Goal: Navigation & Orientation: Understand site structure

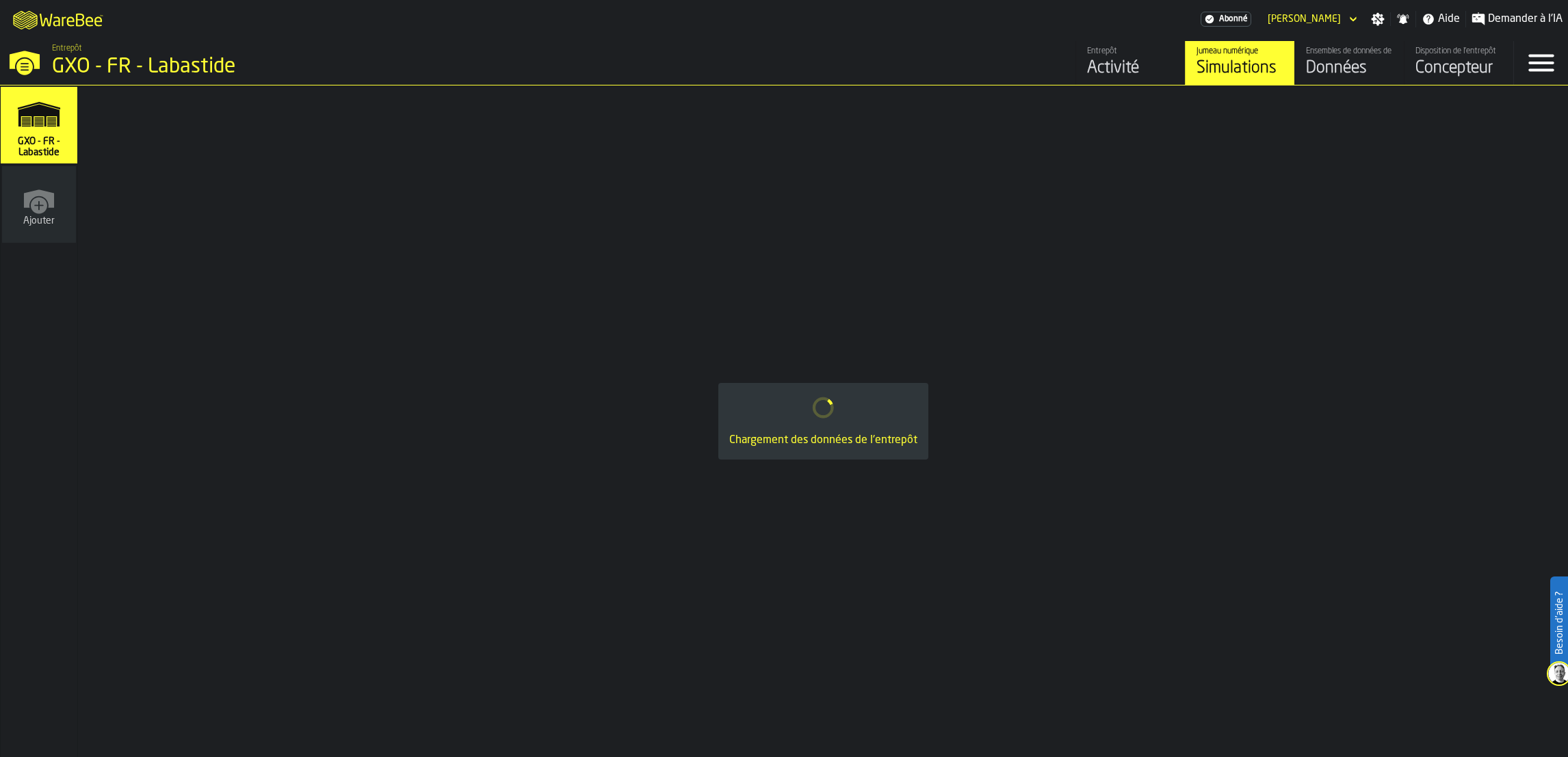
click at [1358, 69] on div "Données" at bounding box center [1349, 69] width 87 height 22
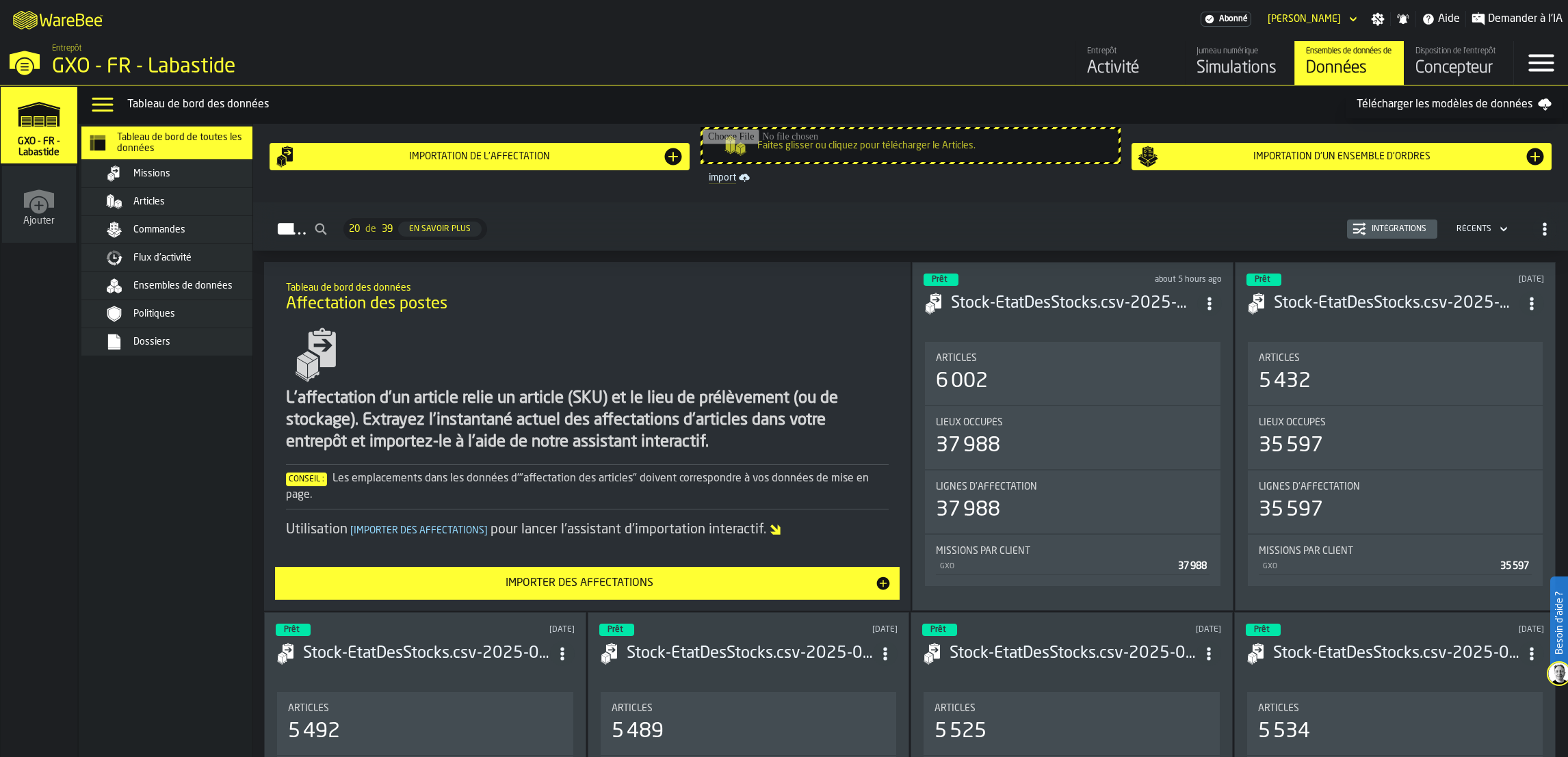
scroll to position [15, 0]
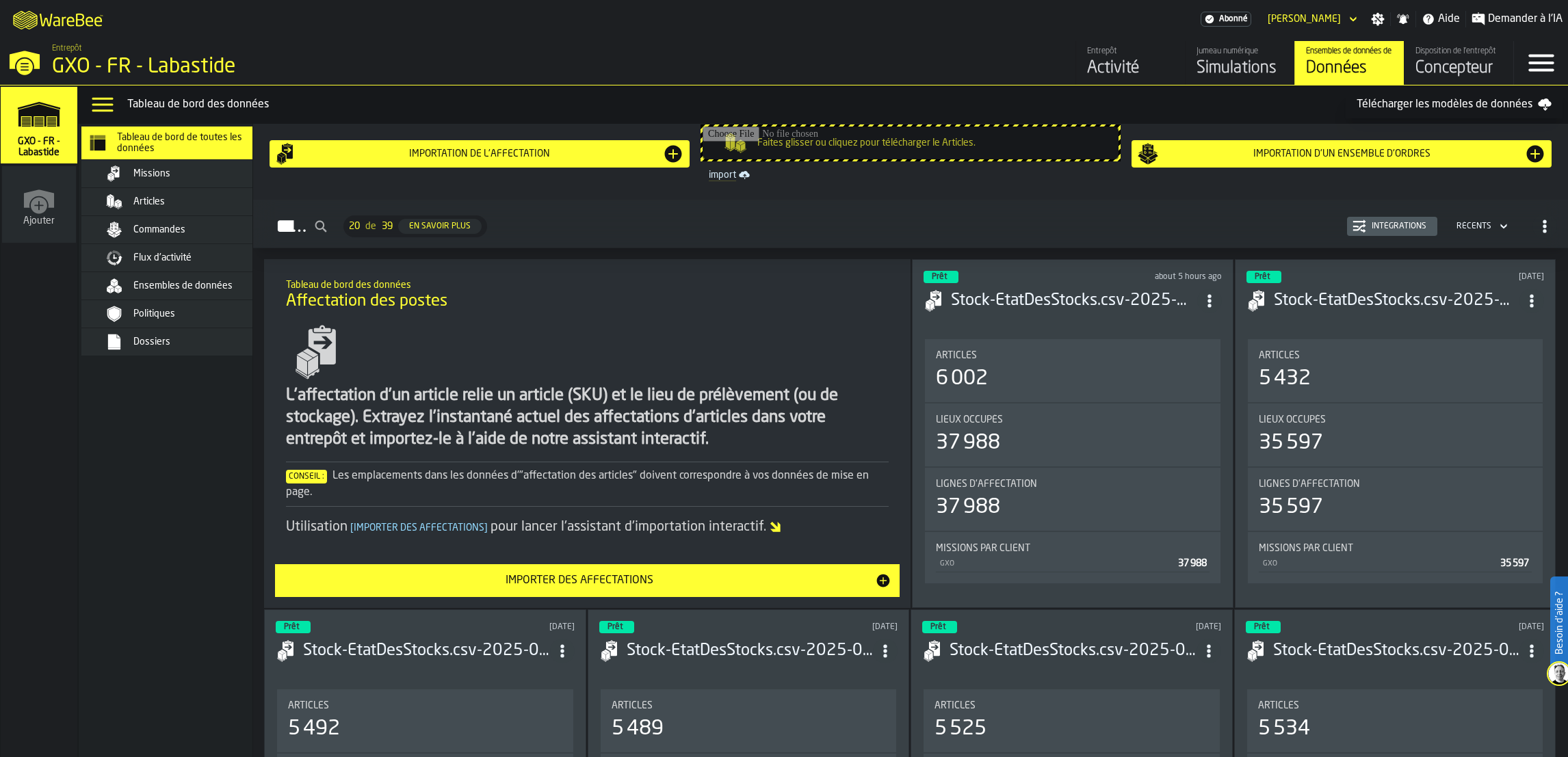
click at [162, 242] on div "Commandes" at bounding box center [177, 229] width 192 height 27
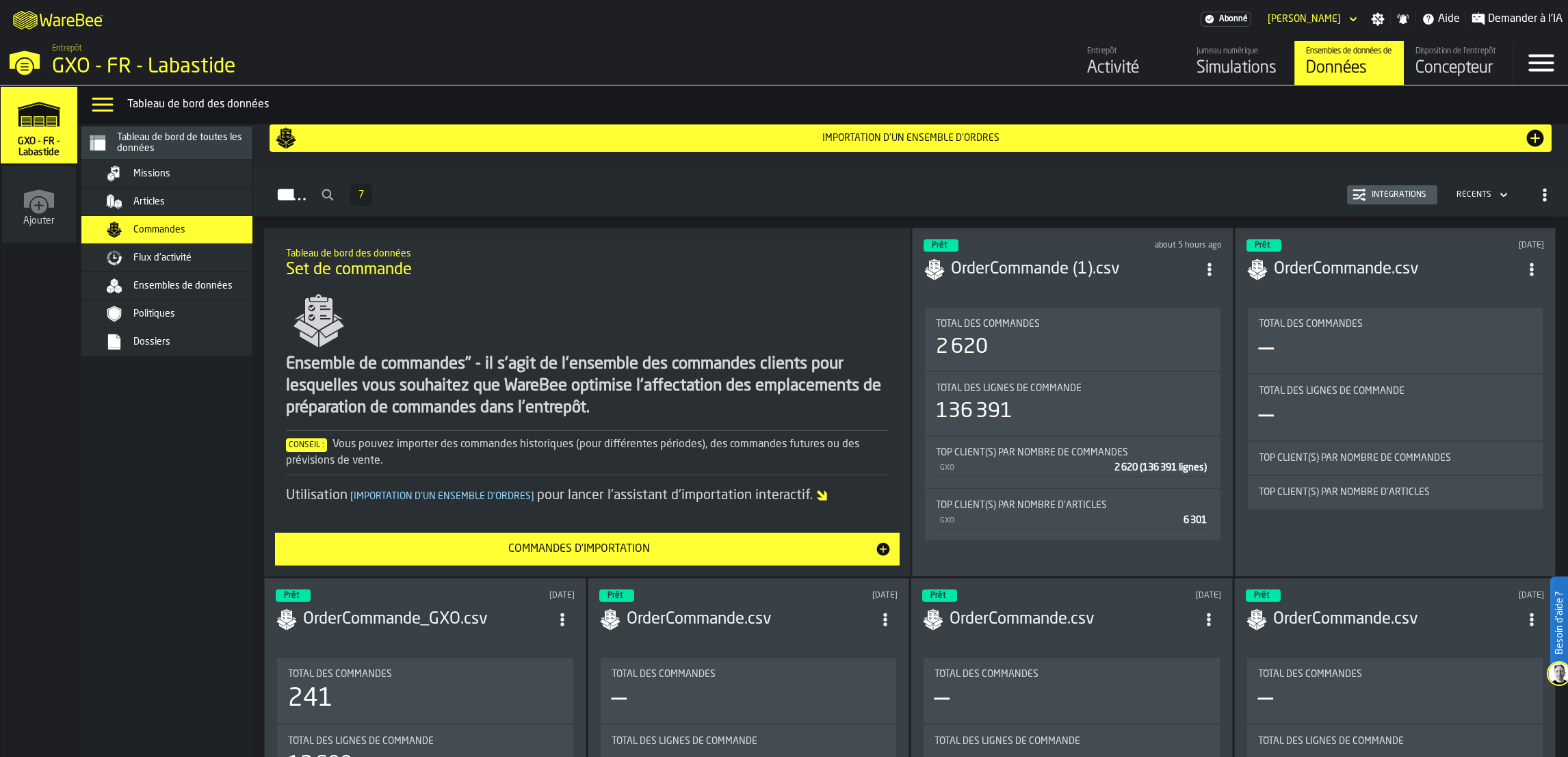
click at [159, 257] on span "Flux d'activité" at bounding box center [163, 258] width 58 height 11
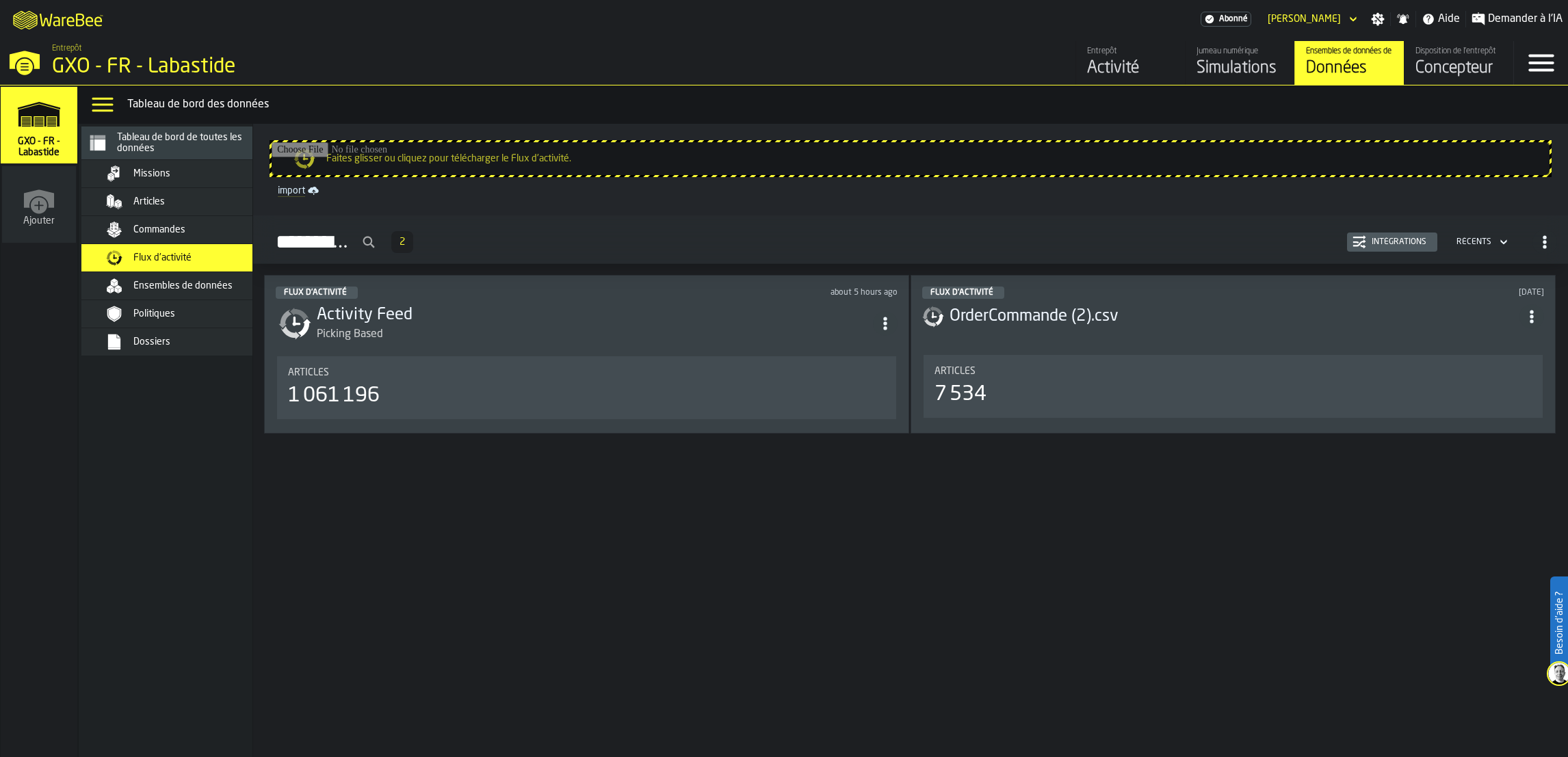
click at [667, 329] on div "Picking Based" at bounding box center [595, 334] width 556 height 16
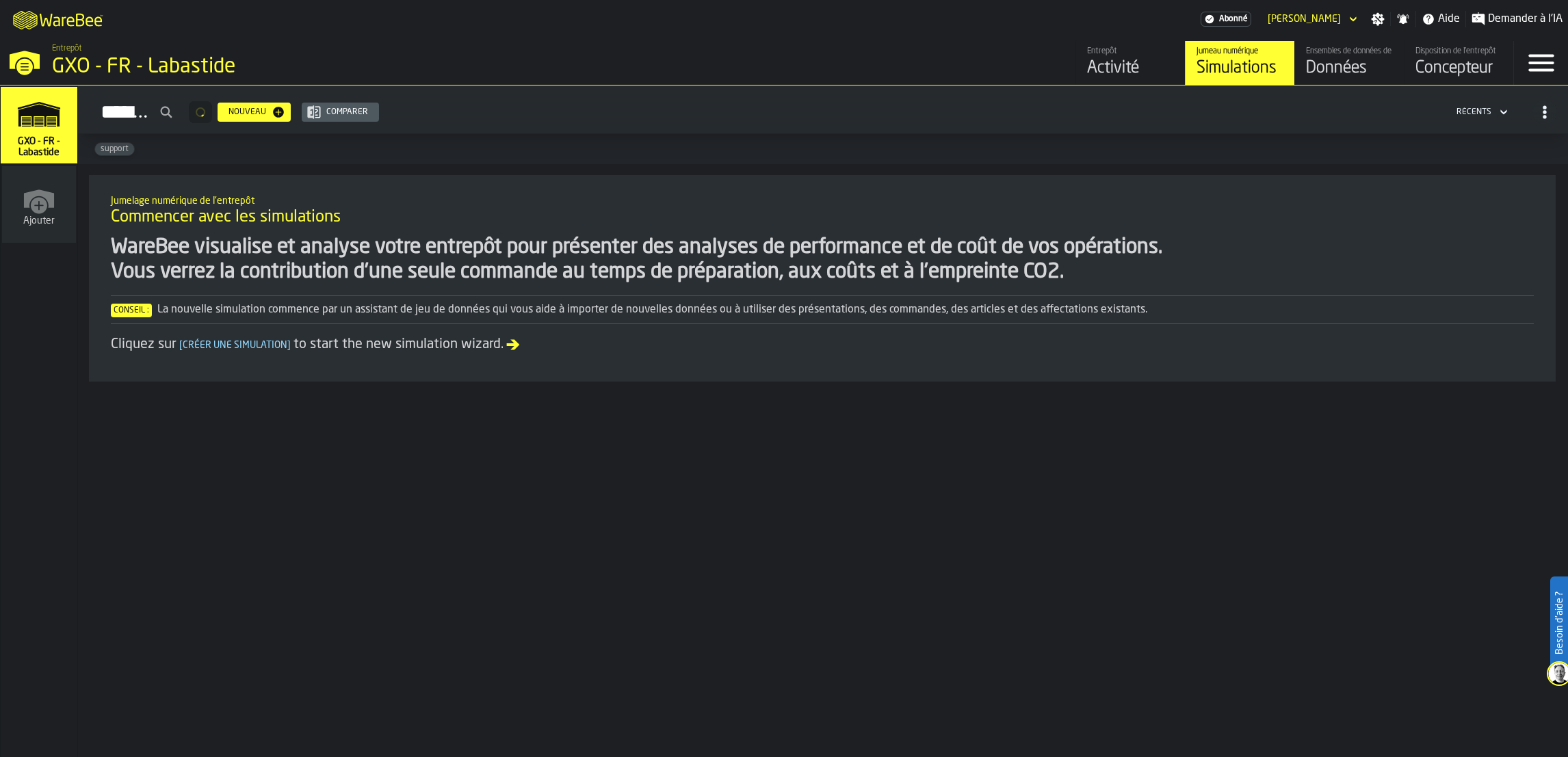
click at [1356, 93] on h2 "Simulations Nouveau Comparer Récents" at bounding box center [823, 110] width 1490 height 49
click at [1340, 80] on link "Ensembles de données de l'entrepôt Données" at bounding box center [1350, 63] width 110 height 44
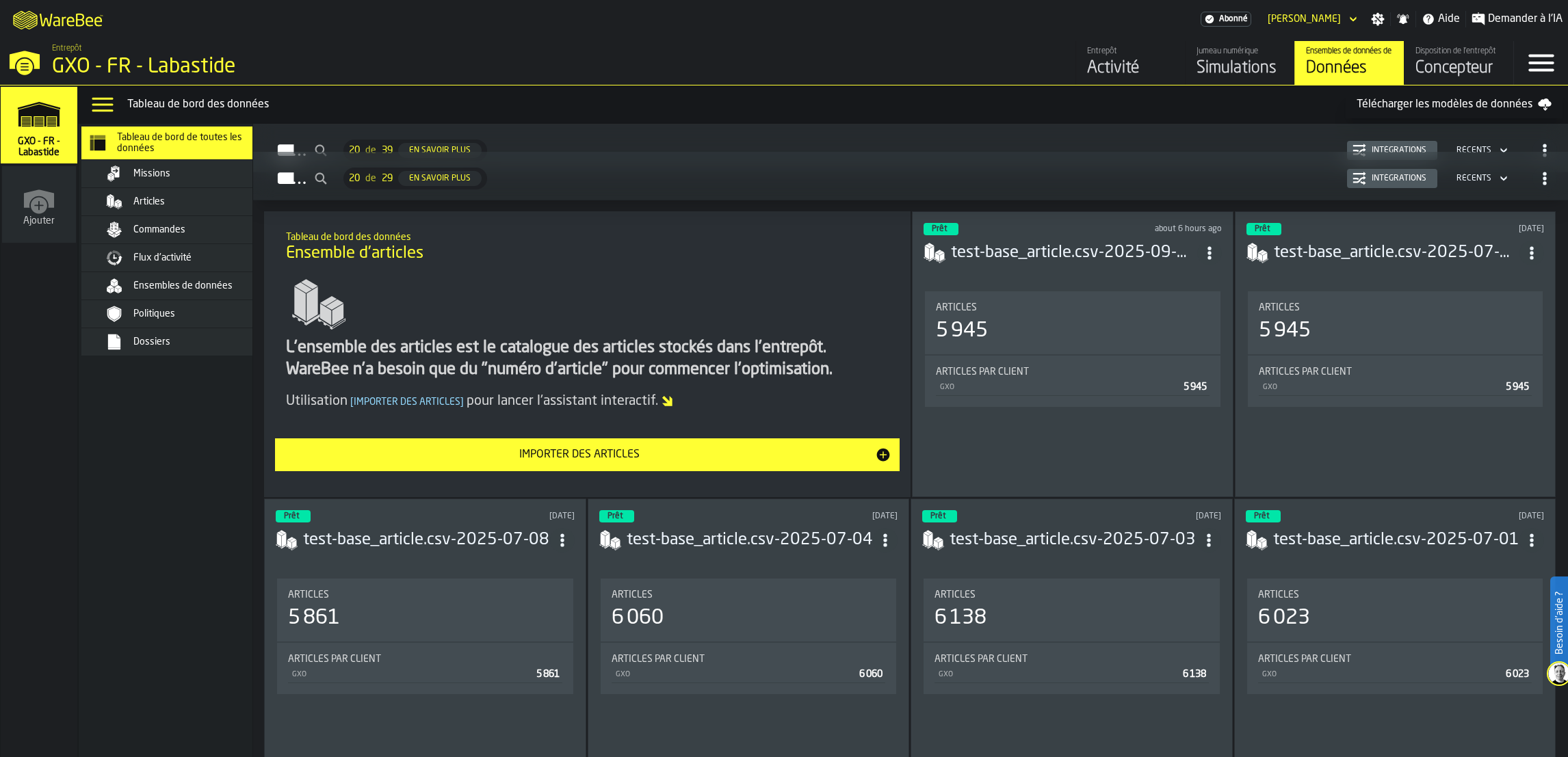
scroll to position [2390, 0]
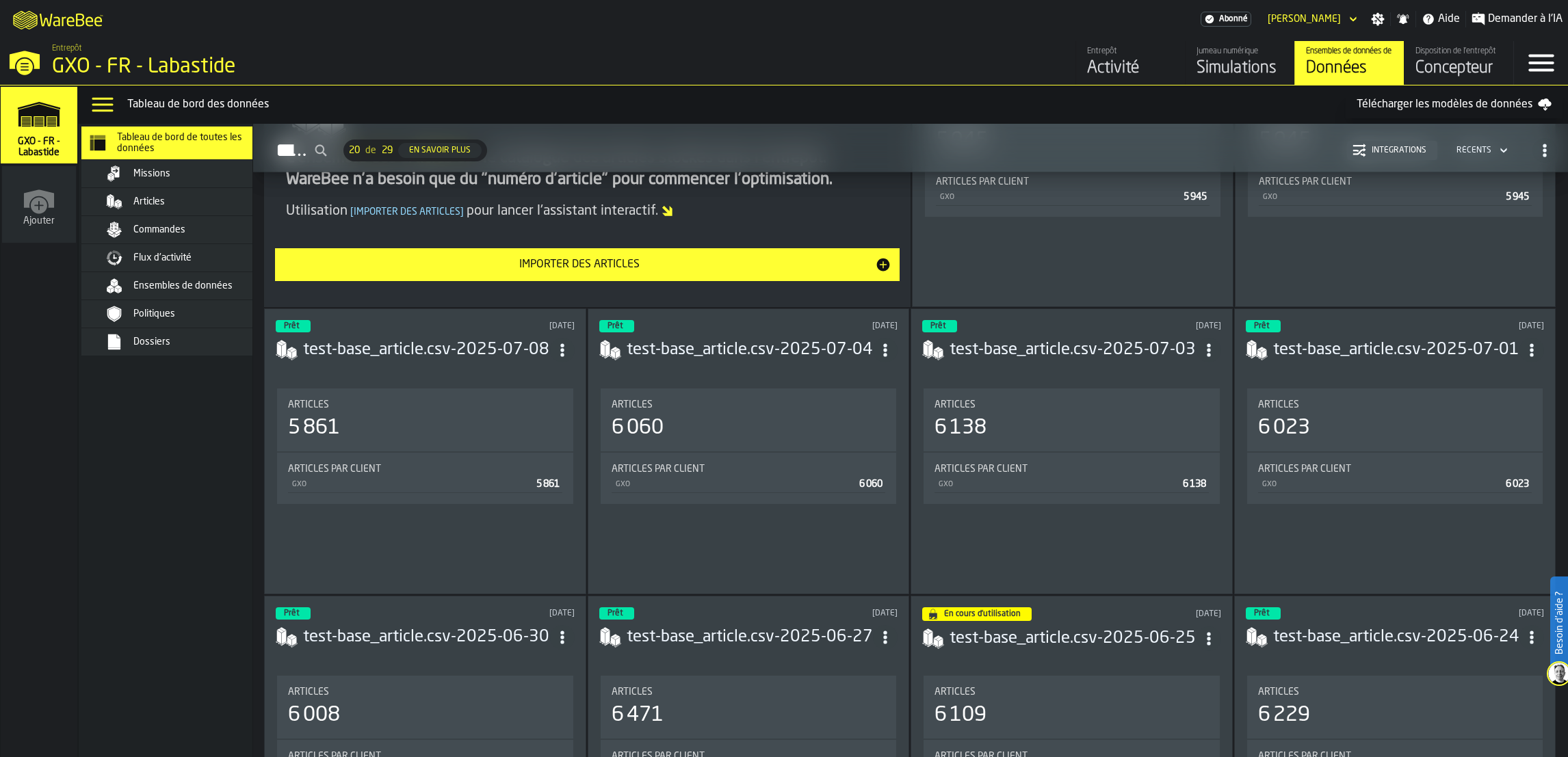
click at [179, 225] on span "Commandes" at bounding box center [159, 229] width 52 height 11
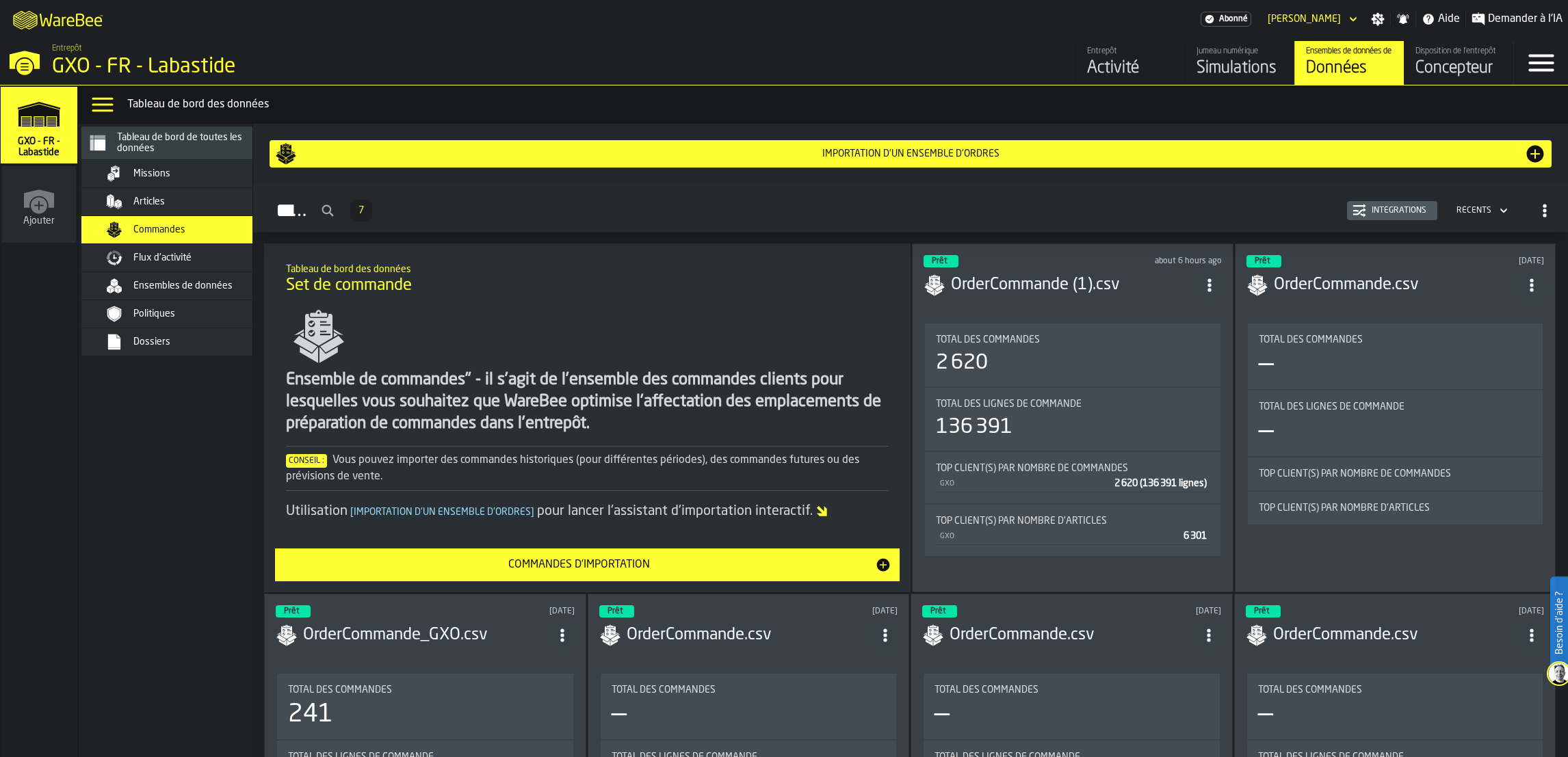
click at [177, 180] on div "Missions" at bounding box center [183, 173] width 167 height 16
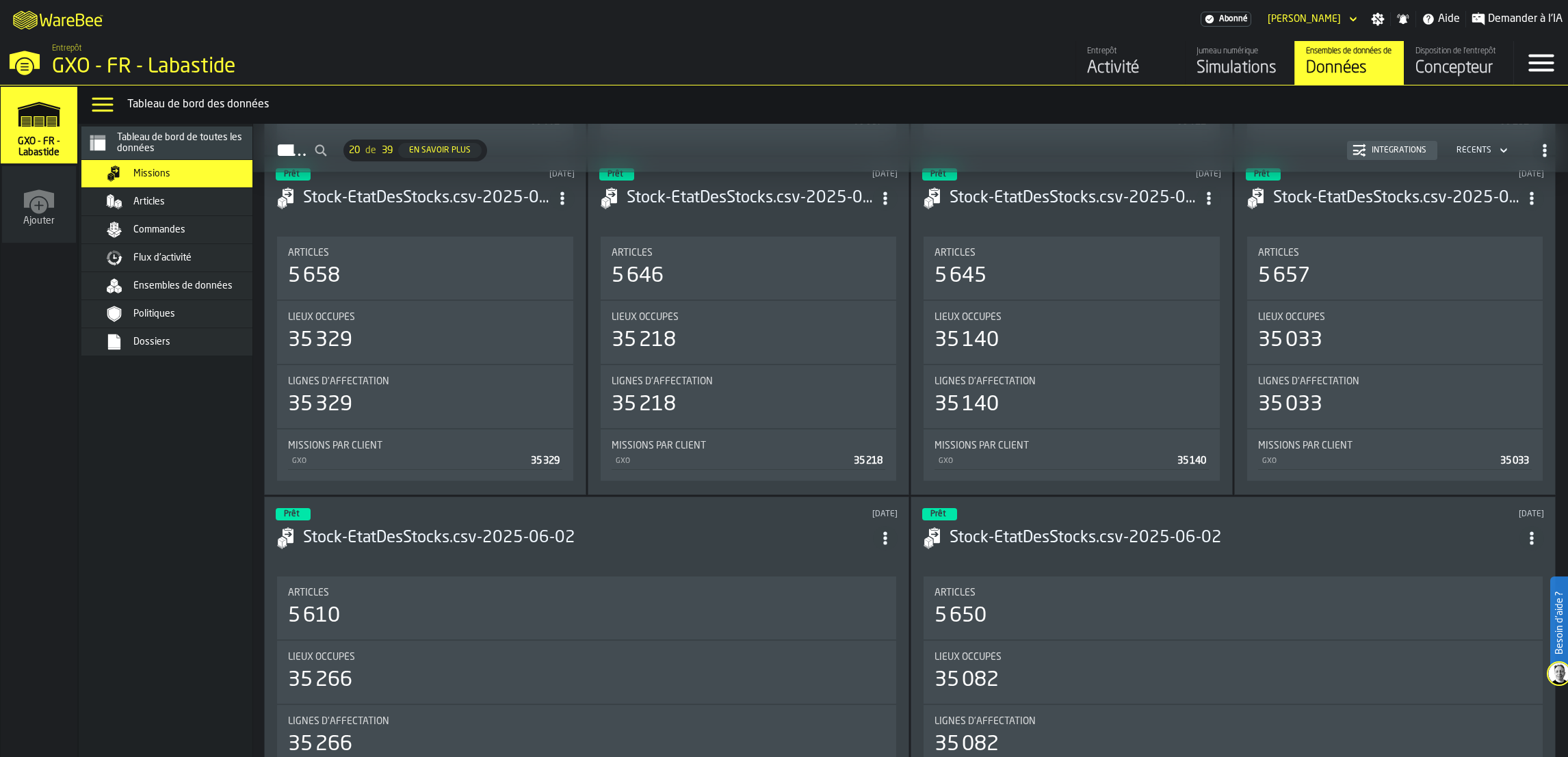
scroll to position [1597, 0]
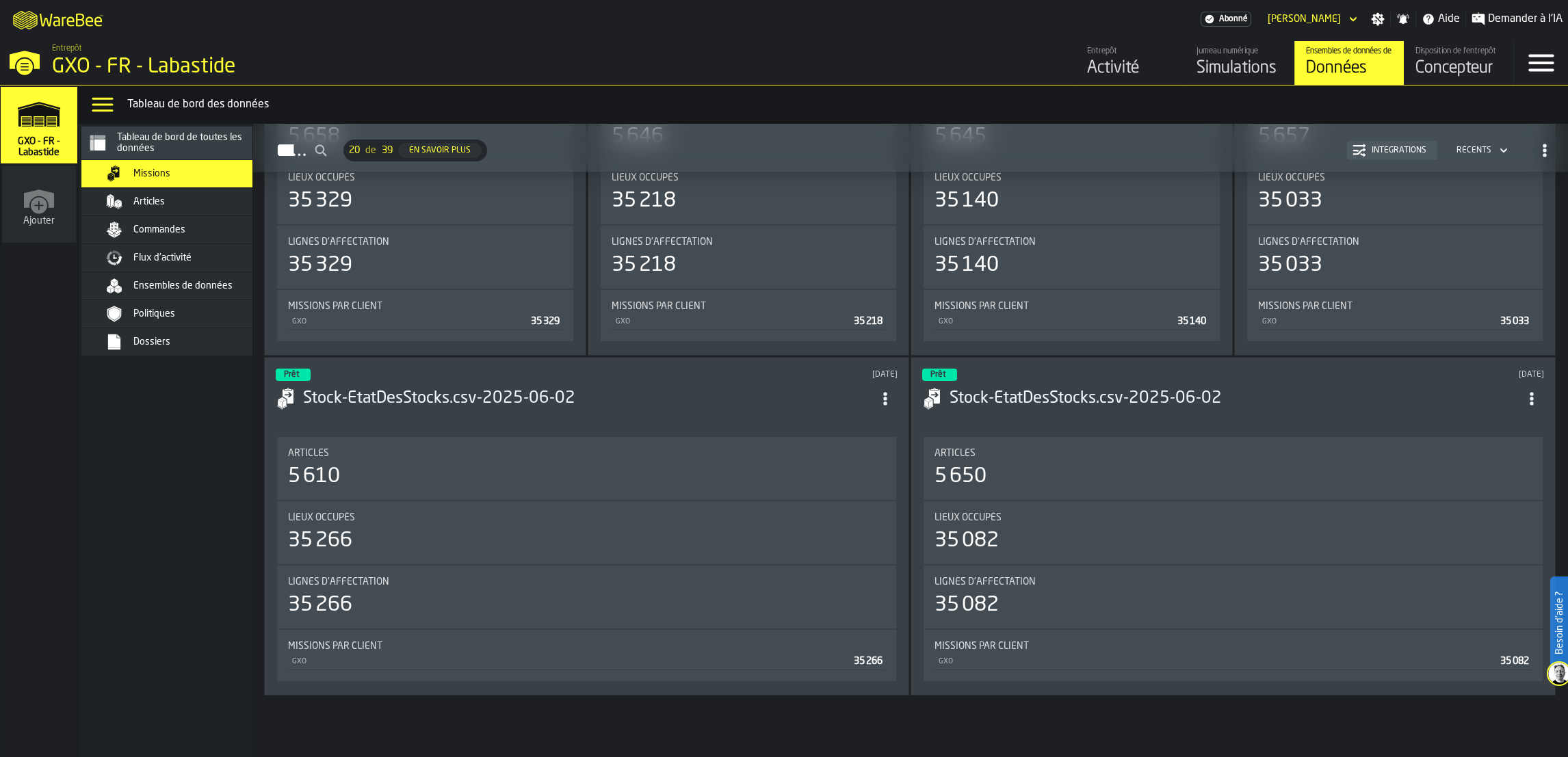
click at [175, 146] on span "Tableau de bord de toutes les données" at bounding box center [193, 143] width 151 height 22
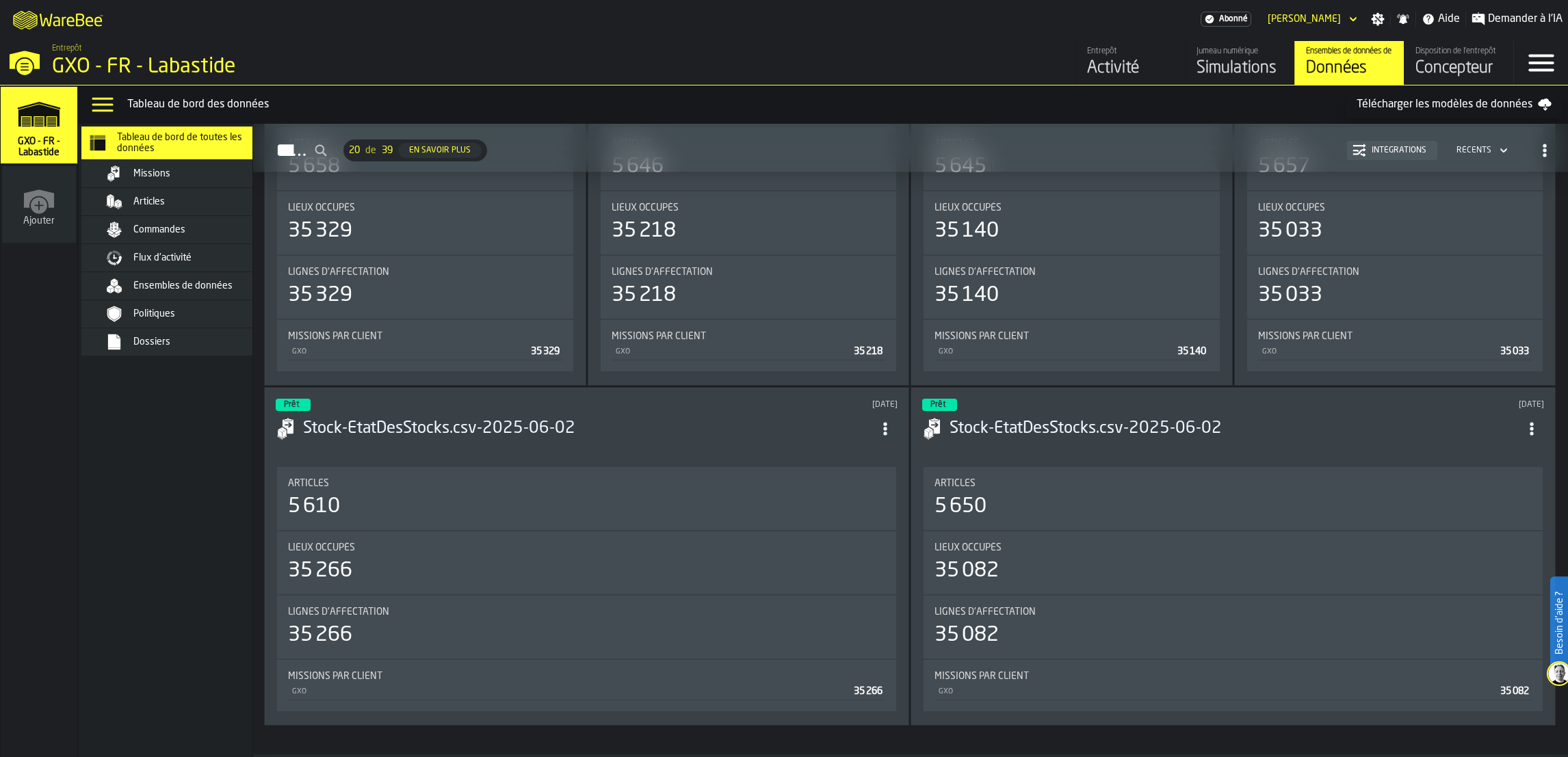
click at [142, 152] on span "Tableau de bord de toutes les données" at bounding box center [193, 143] width 151 height 22
click at [92, 82] on div "Entrepôt GXO - FR - Labastide" at bounding box center [398, 62] width 704 height 46
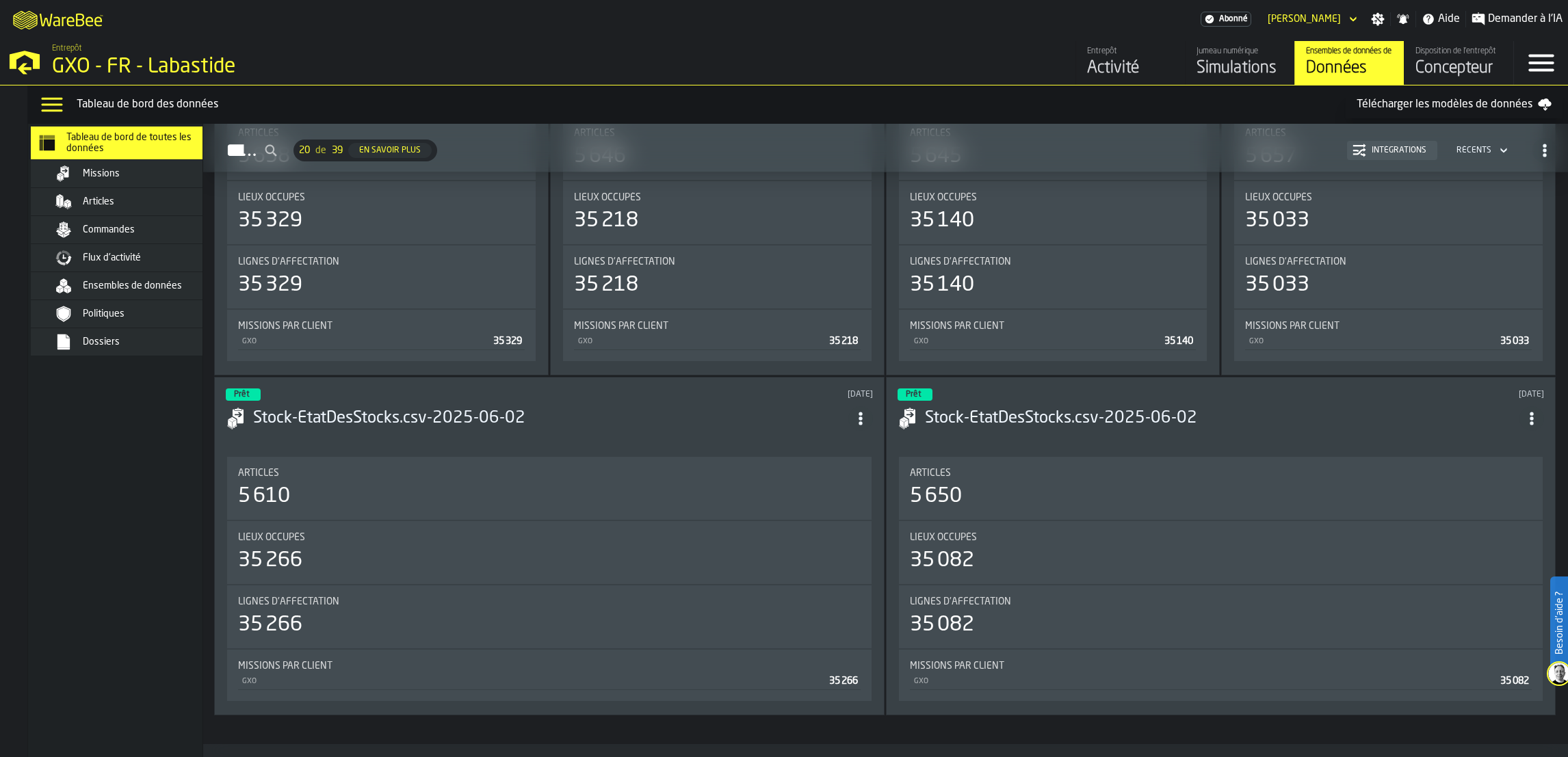
scroll to position [1588, 0]
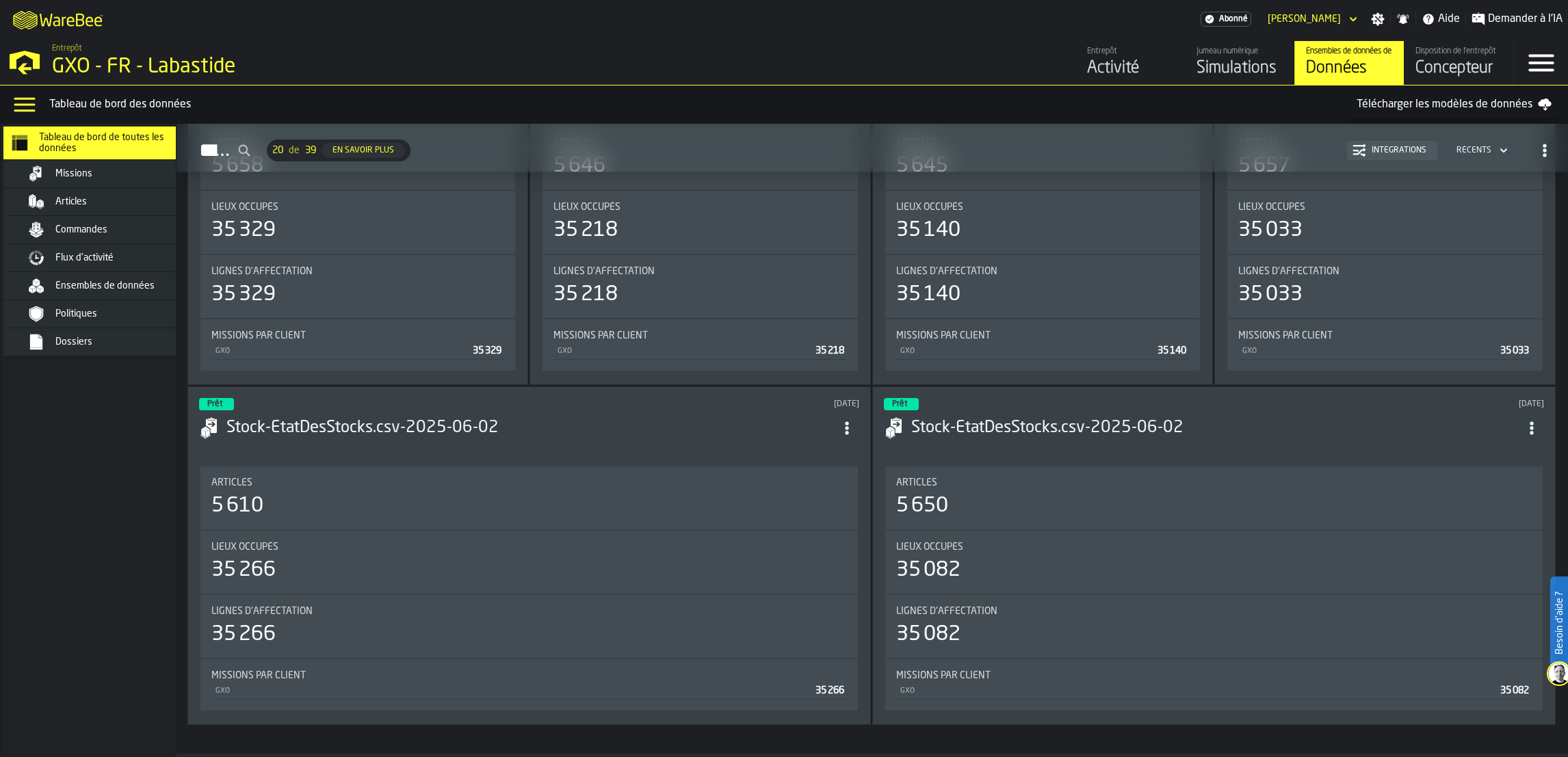
click at [1295, 73] on link "Ensembles de données de l'entrepôt Données" at bounding box center [1350, 63] width 110 height 44
click at [1234, 52] on div "Jumeau numérique" at bounding box center [1240, 51] width 87 height 9
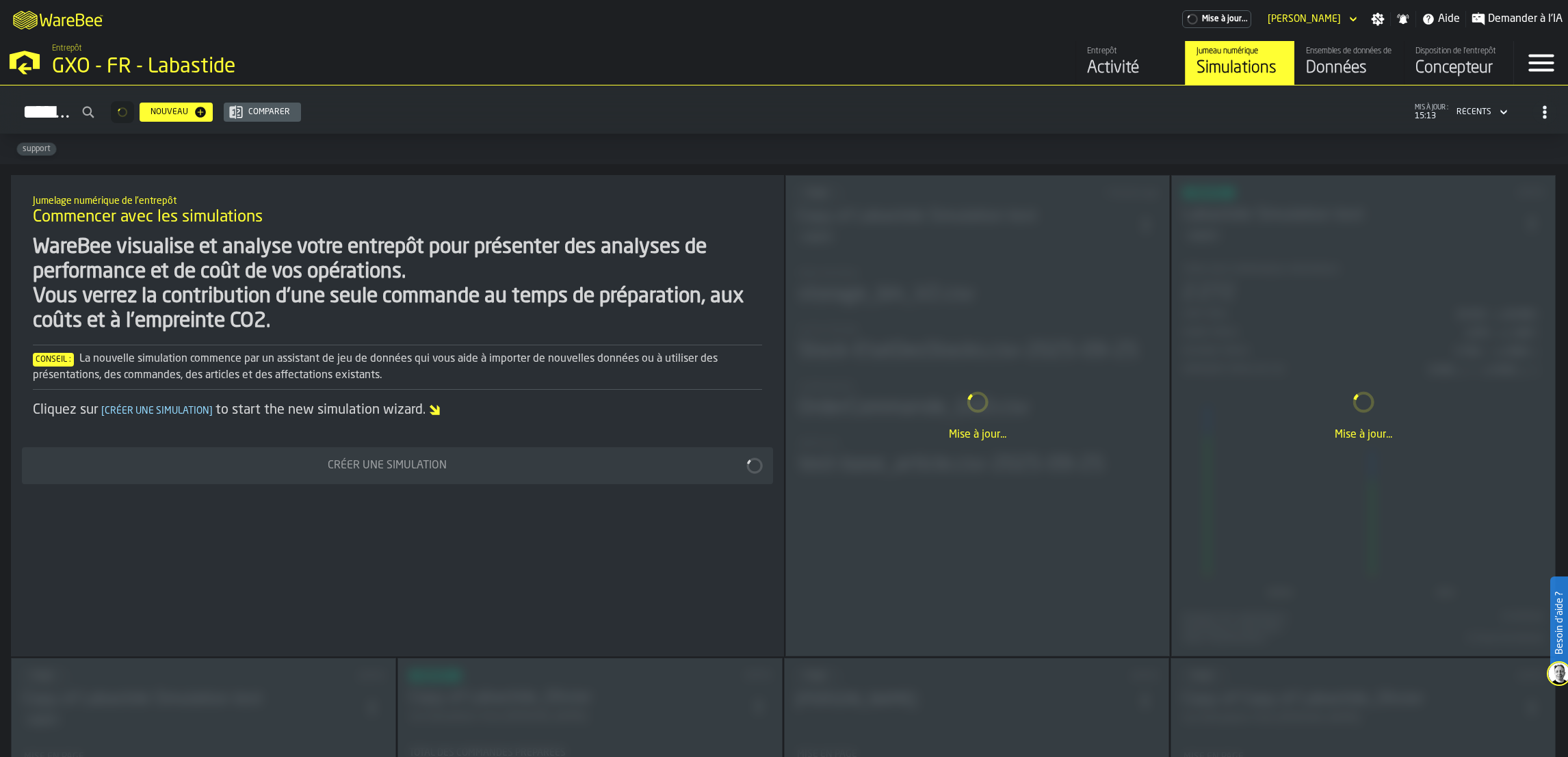
click at [1332, 52] on div "Ensembles de données de l'entrepôt" at bounding box center [1349, 51] width 87 height 9
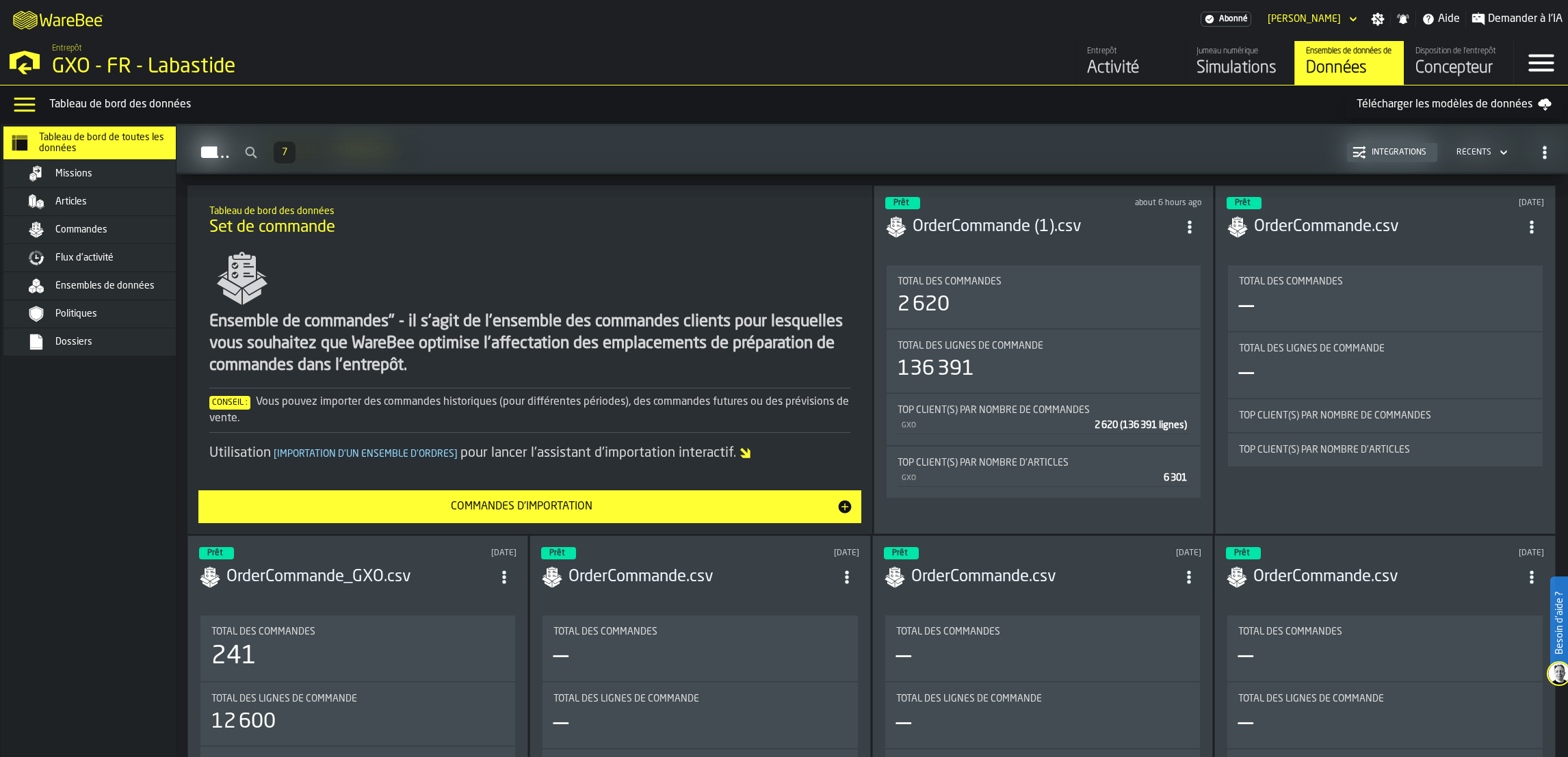
scroll to position [4027, 0]
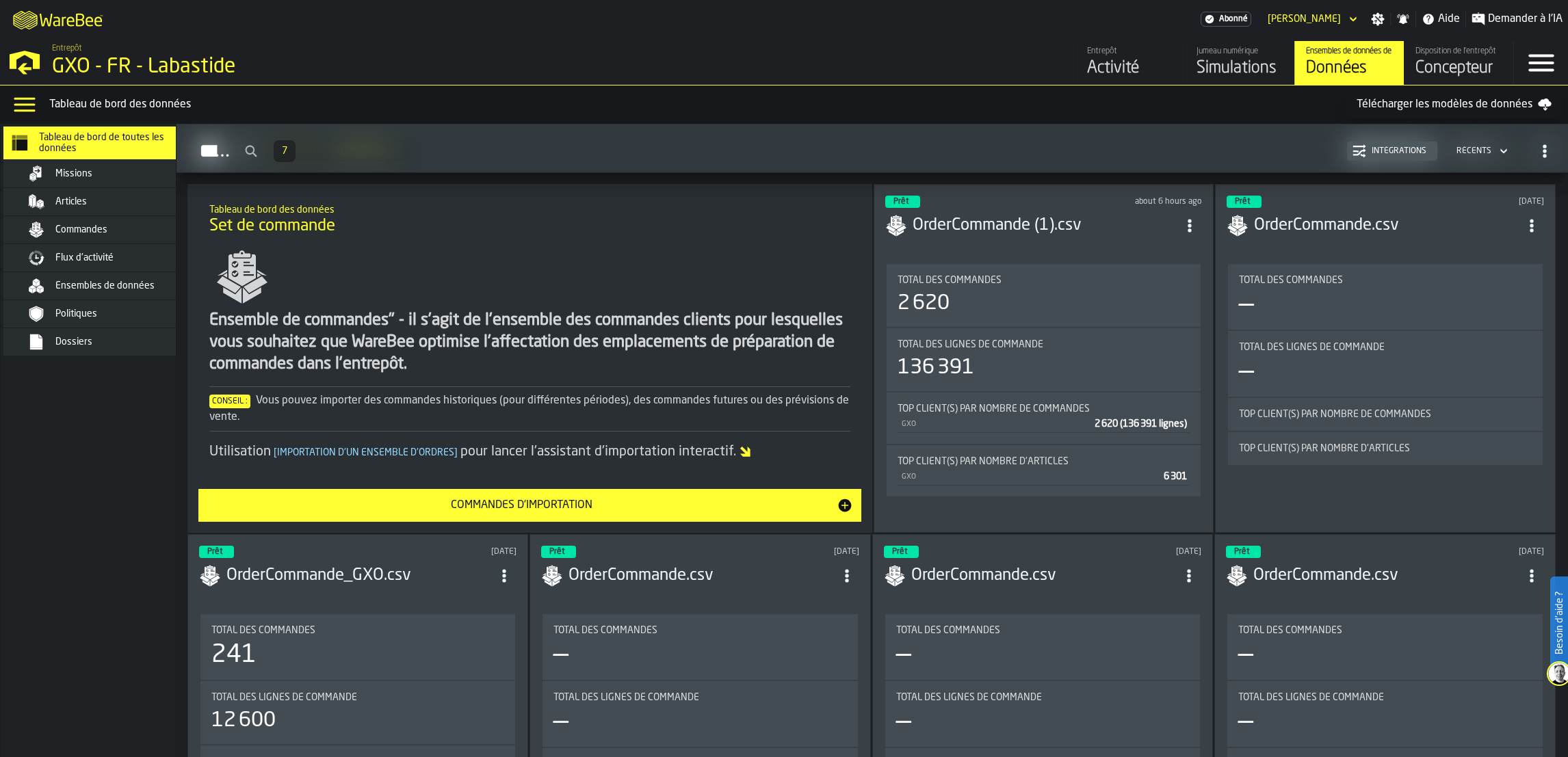
click at [117, 256] on div "Flux d'activité" at bounding box center [123, 258] width 135 height 11
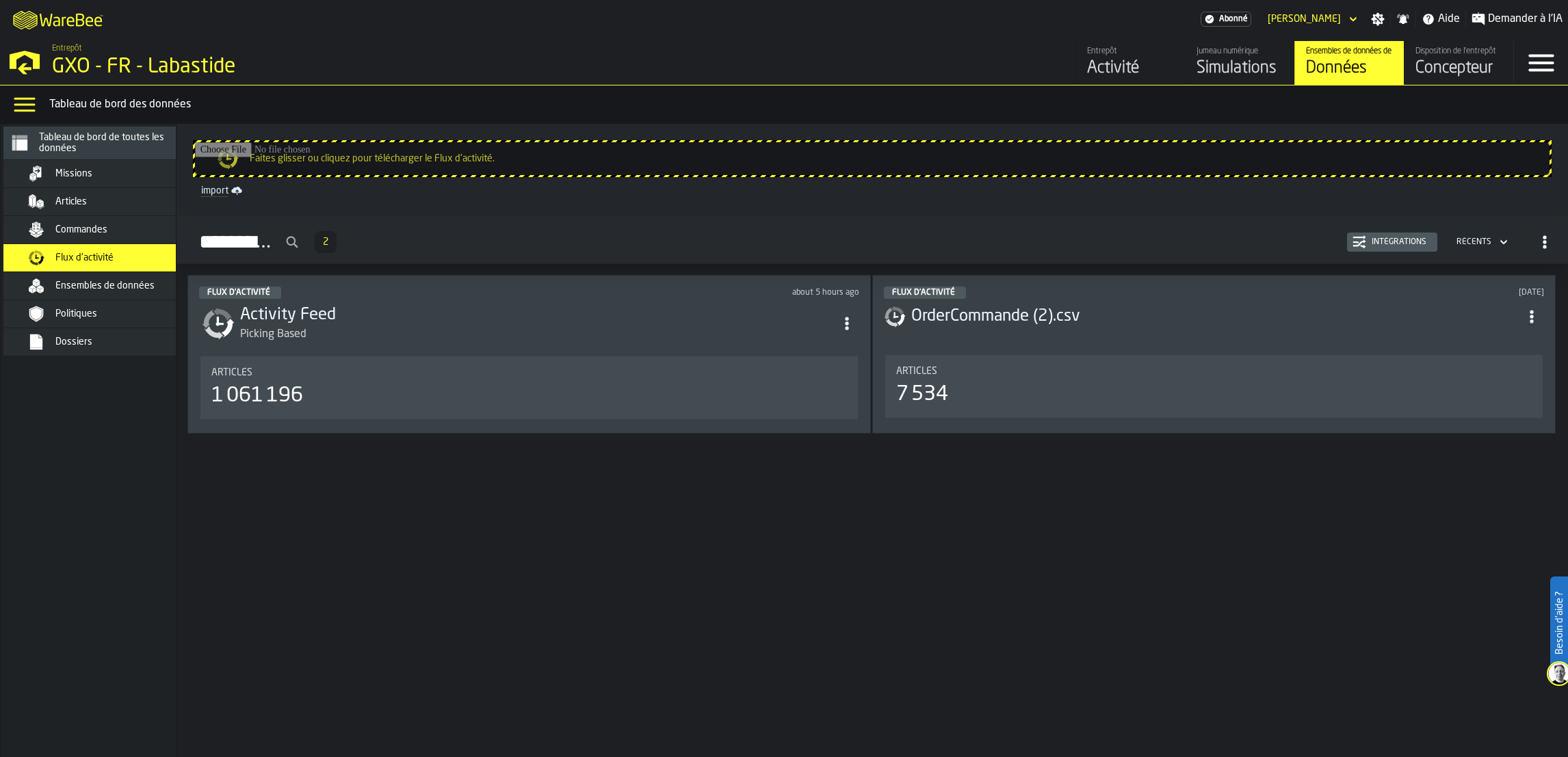
click at [116, 238] on div "Commandes" at bounding box center [105, 229] width 167 height 16
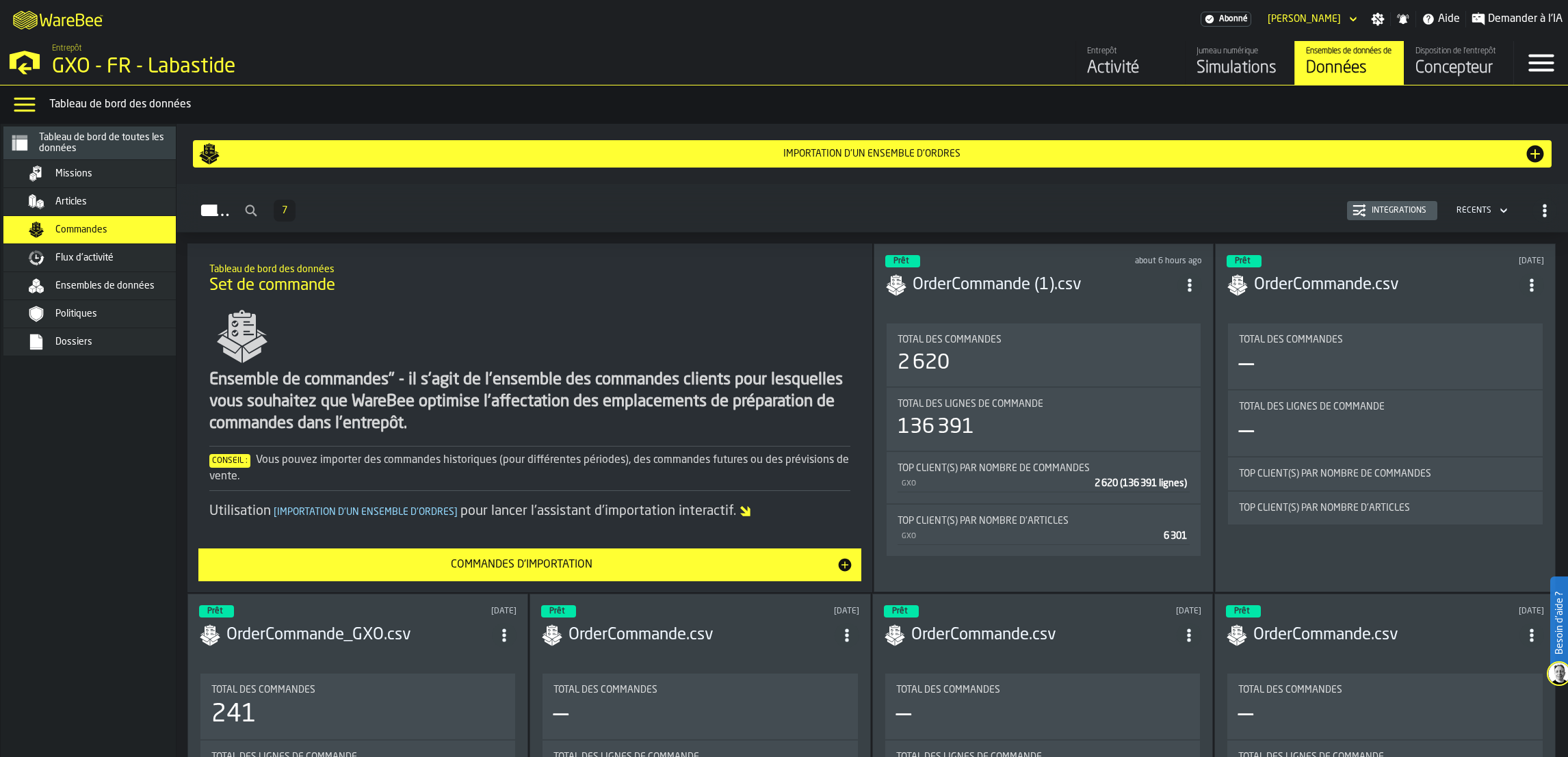
click at [121, 255] on div "Flux d'activité" at bounding box center [123, 258] width 135 height 11
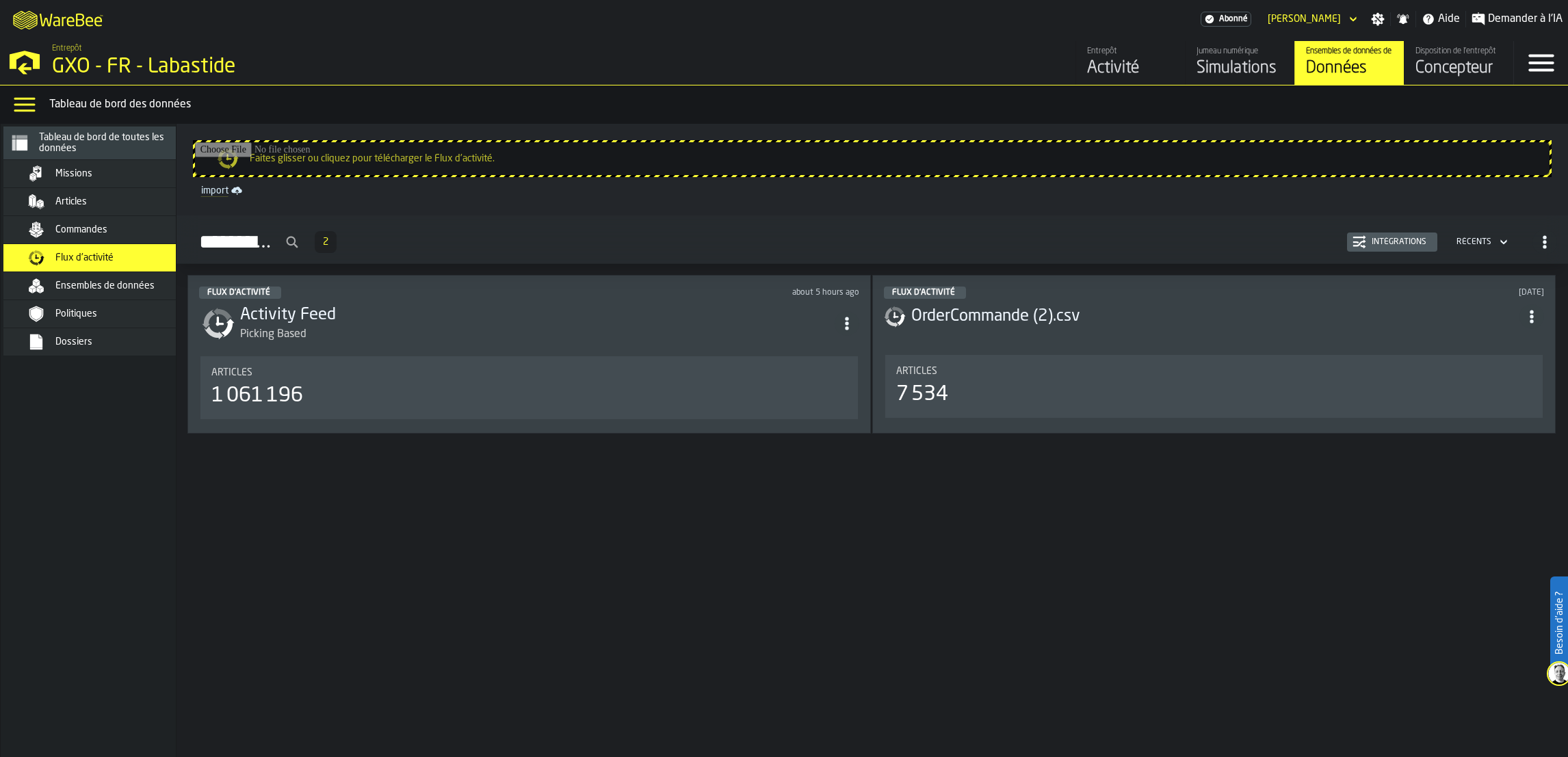
click at [118, 235] on div "Commandes" at bounding box center [123, 229] width 135 height 11
